Goal: Task Accomplishment & Management: Complete application form

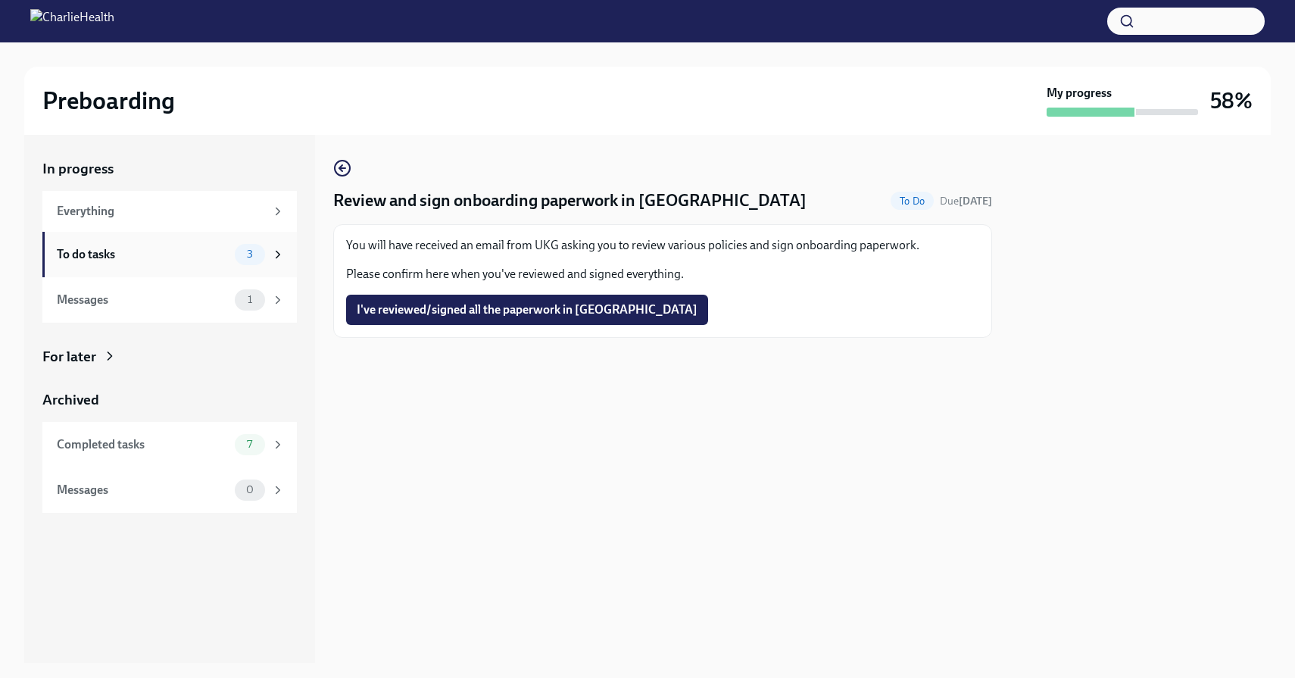
click at [233, 267] on div "To do tasks 3" at bounding box center [169, 254] width 254 height 45
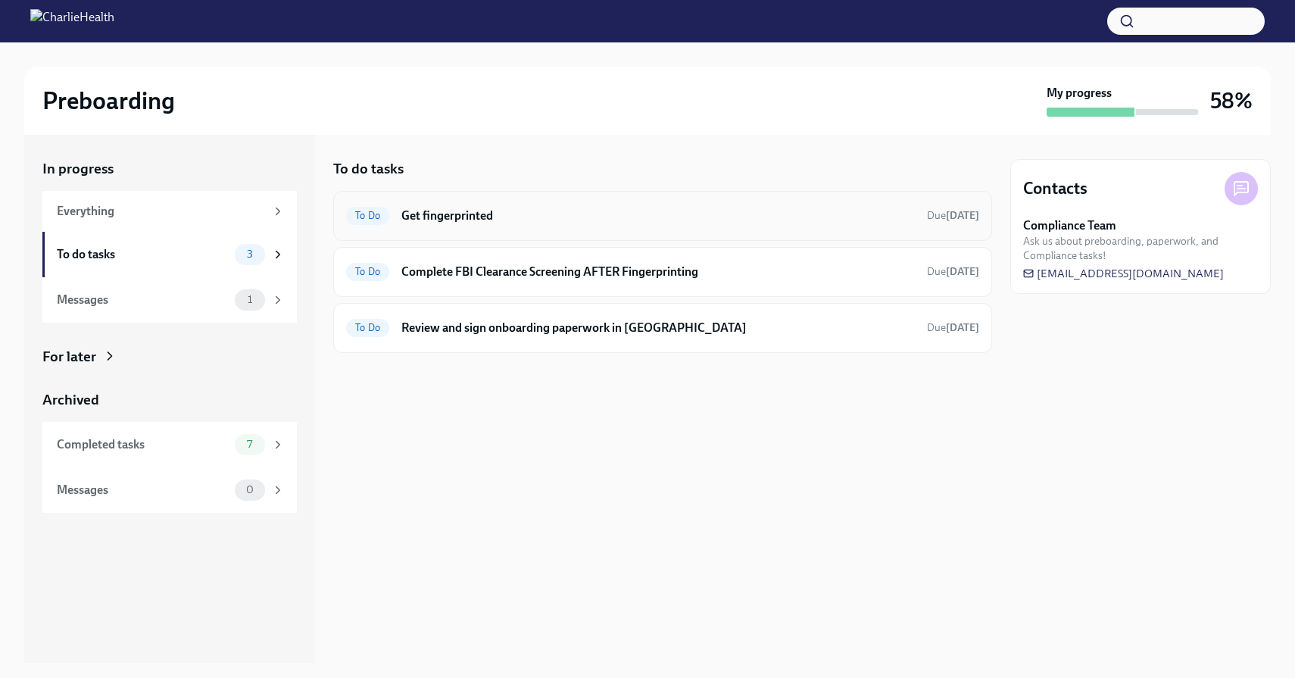
click at [771, 220] on h6 "Get fingerprinted" at bounding box center [658, 216] width 514 height 17
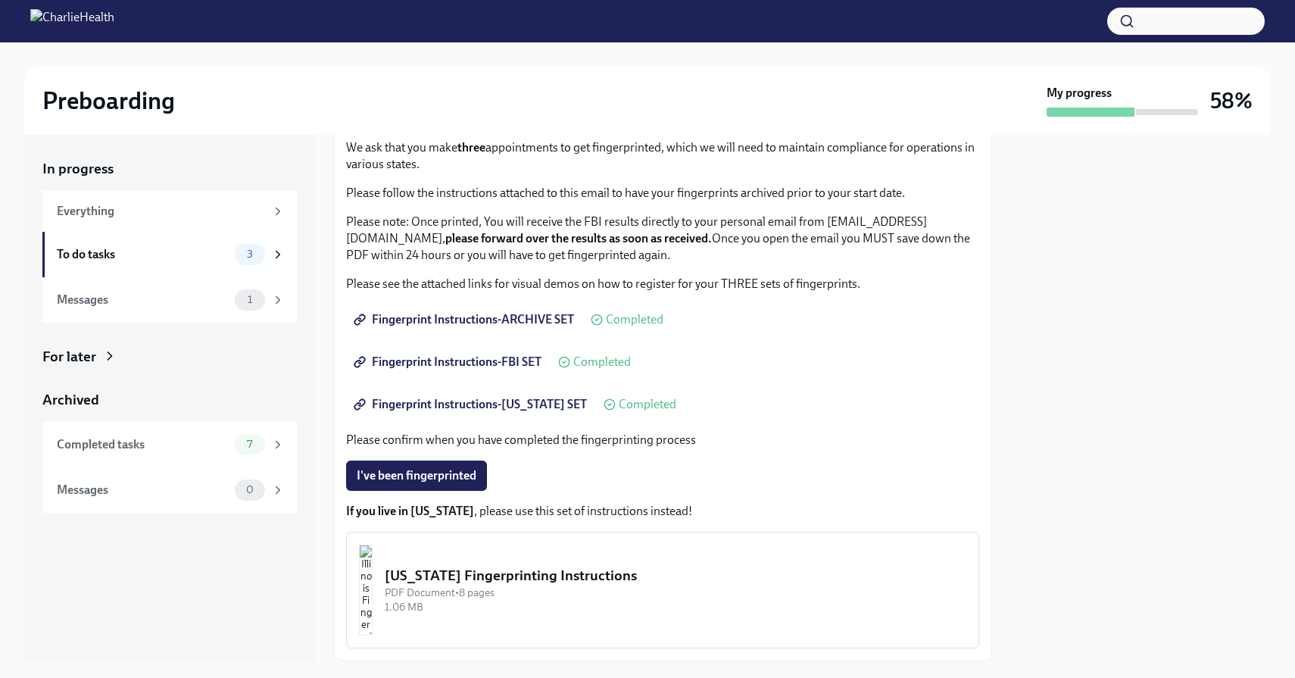
scroll to position [117, 0]
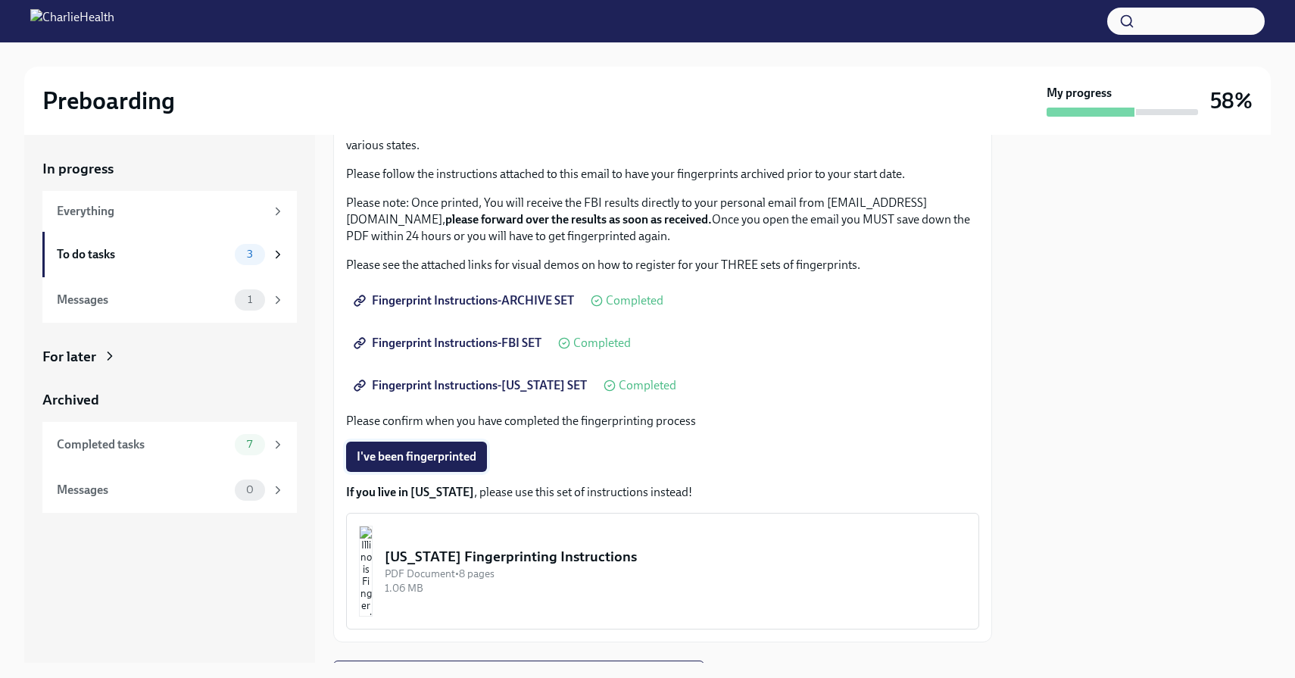
click at [444, 460] on span "I've been fingerprinted" at bounding box center [417, 456] width 120 height 15
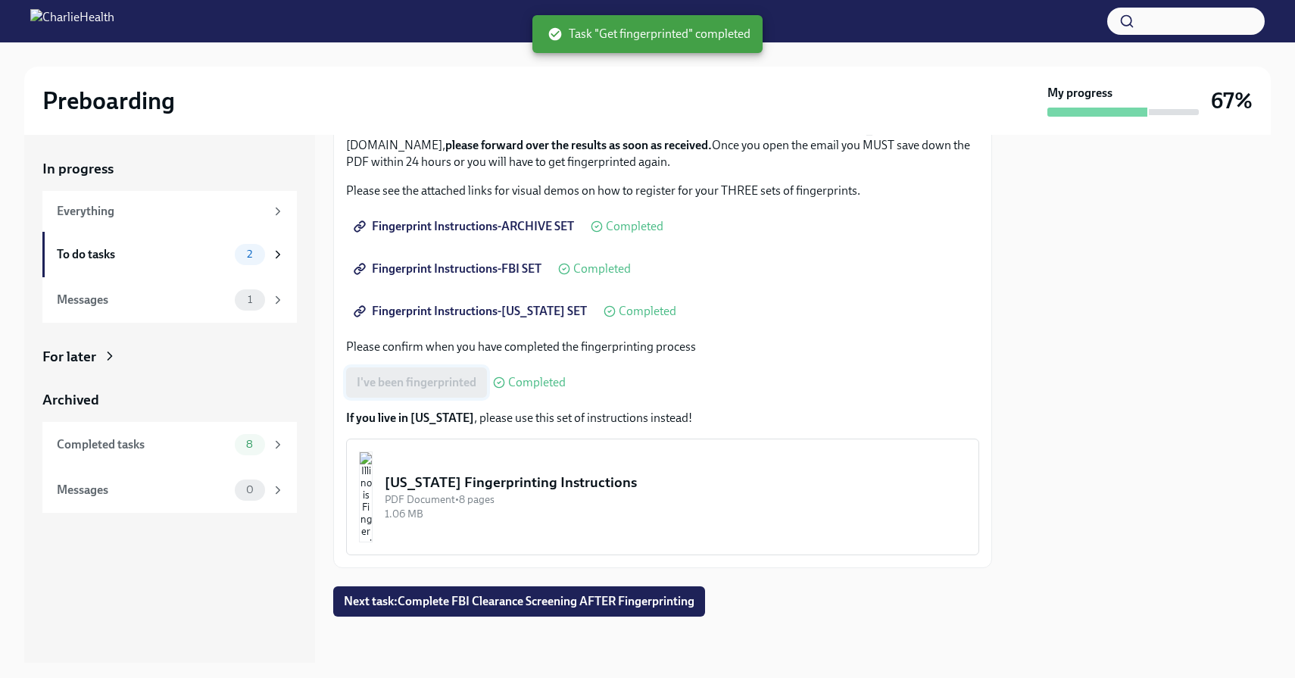
scroll to position [193, 0]
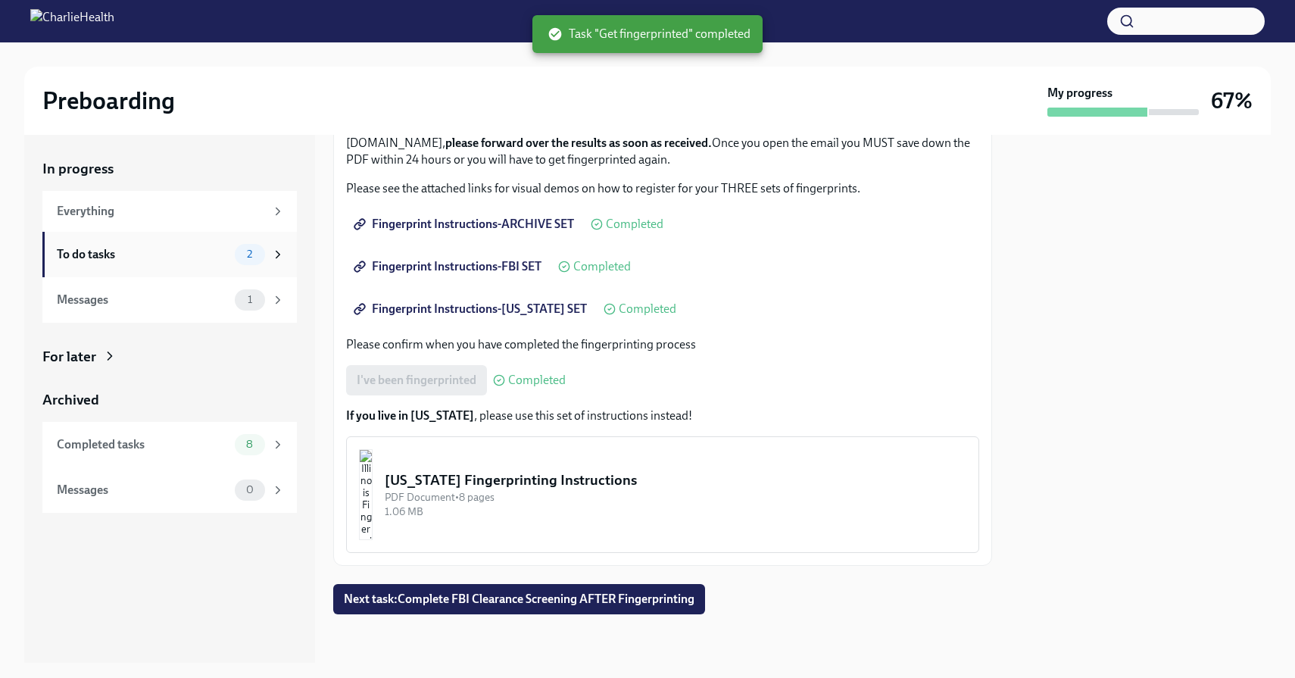
click at [193, 251] on div "To do tasks" at bounding box center [143, 254] width 172 height 17
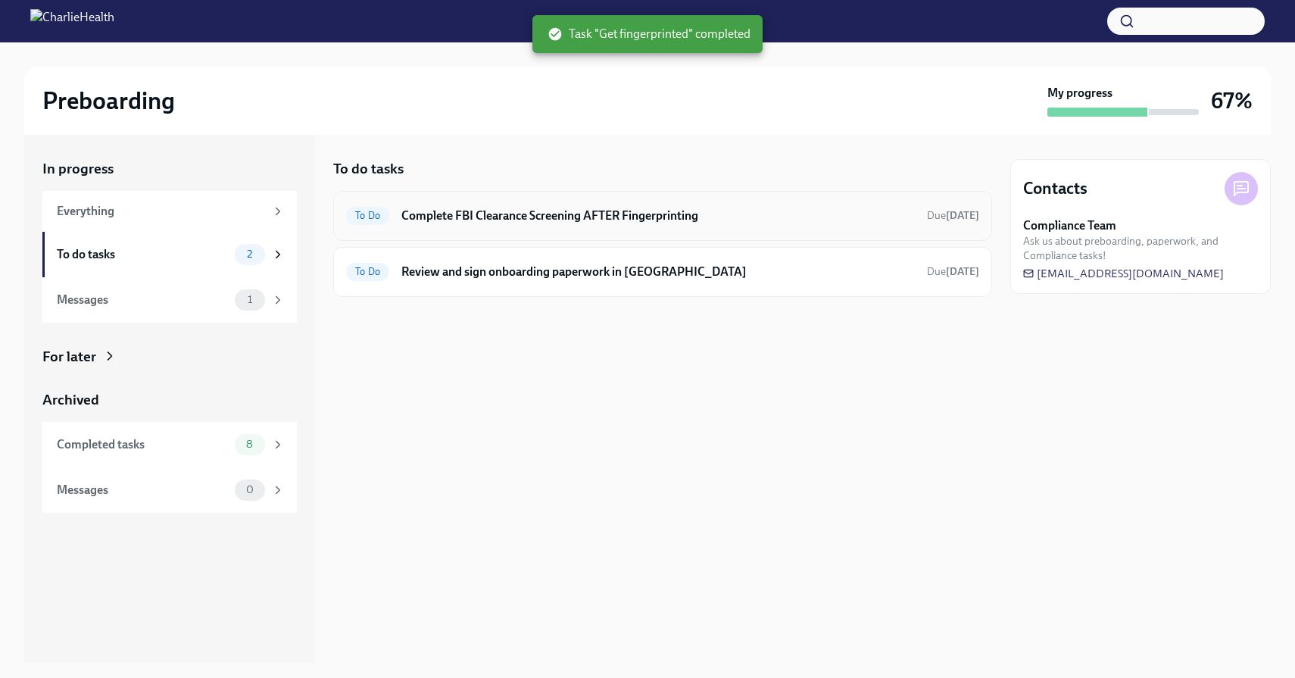
click at [579, 212] on h6 "Complete FBI Clearance Screening AFTER Fingerprinting" at bounding box center [658, 216] width 514 height 17
